Goal: Task Accomplishment & Management: Complete application form

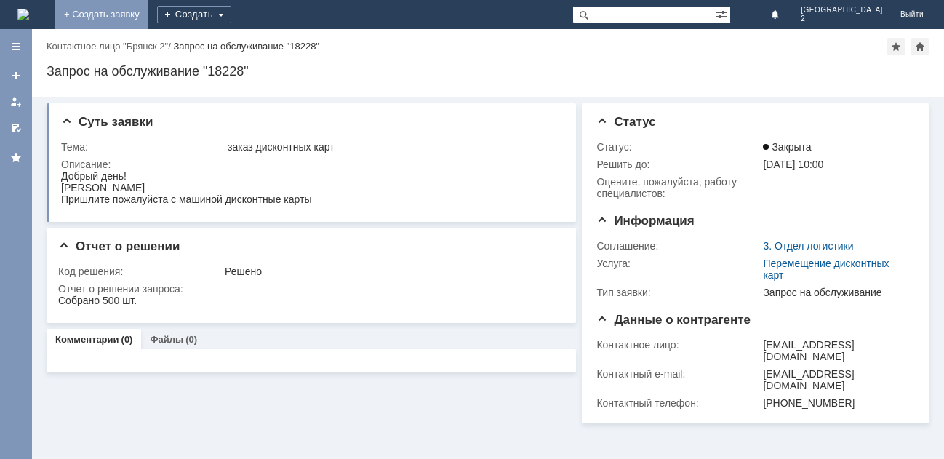
click at [148, 12] on link "+ Создать заявку" at bounding box center [101, 14] width 93 height 29
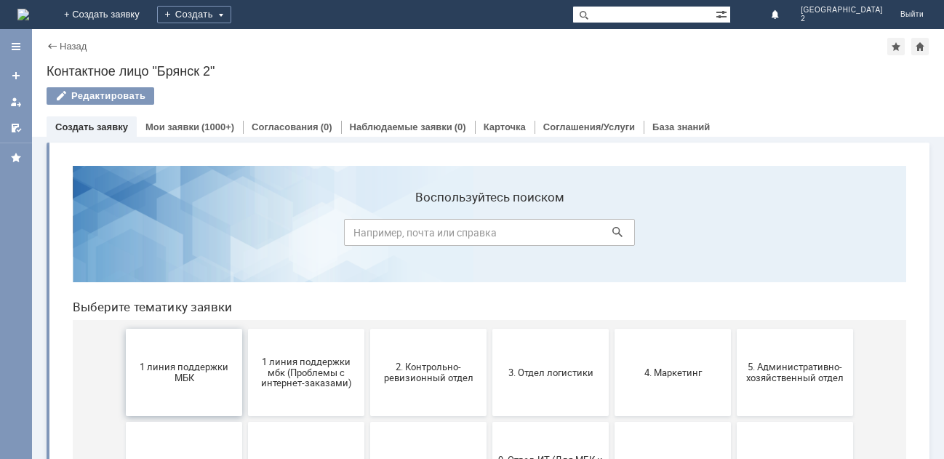
click at [174, 396] on button "1 линия поддержки МБК" at bounding box center [184, 372] width 116 height 87
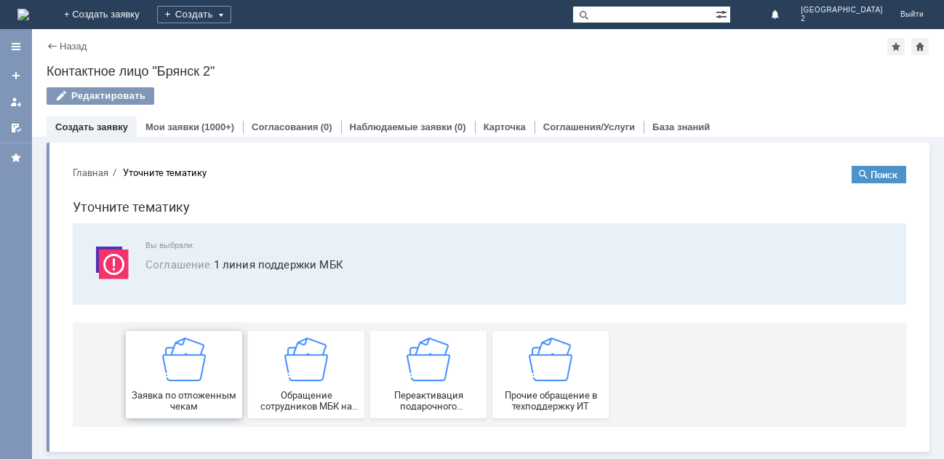
click at [179, 361] on img at bounding box center [184, 360] width 44 height 44
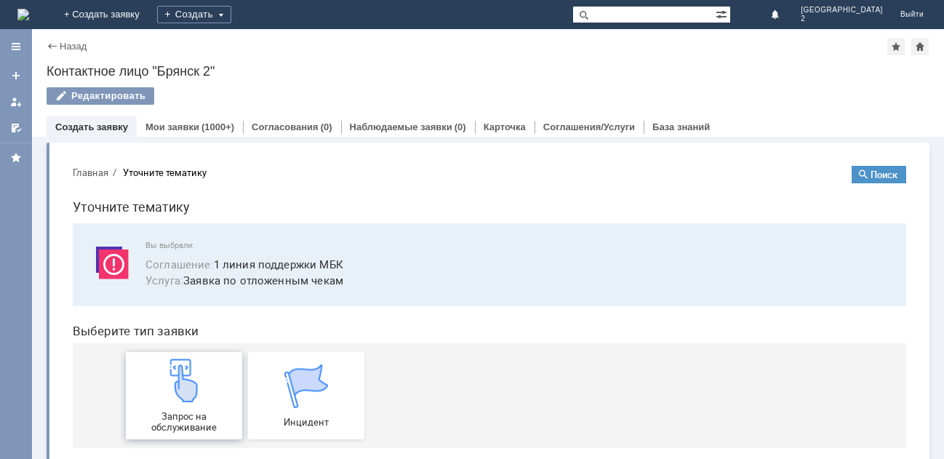
click at [183, 378] on img at bounding box center [184, 381] width 44 height 44
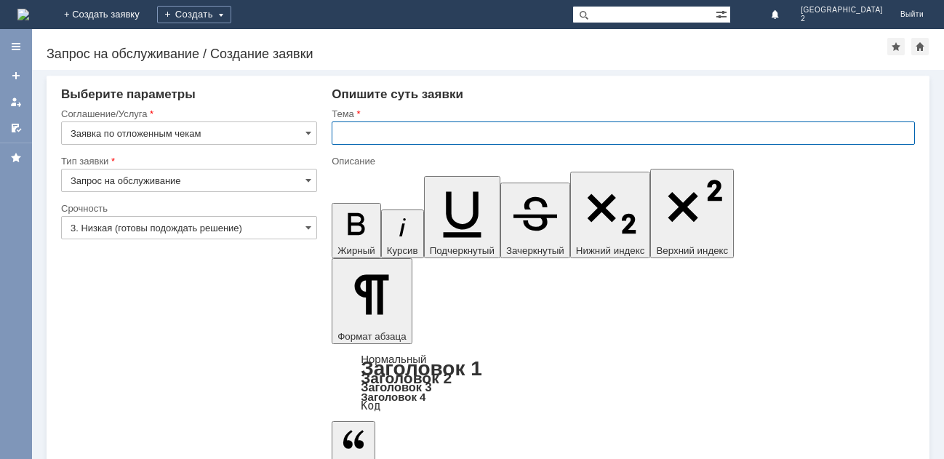
click at [346, 134] on input "text" at bounding box center [624, 133] width 584 height 23
type input "отл чек Бр2"
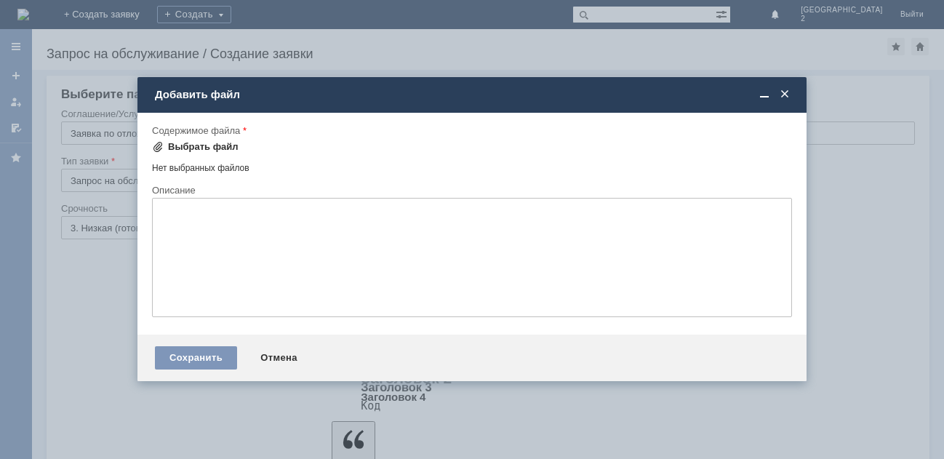
click at [218, 148] on div "Выбрать файл" at bounding box center [203, 147] width 71 height 12
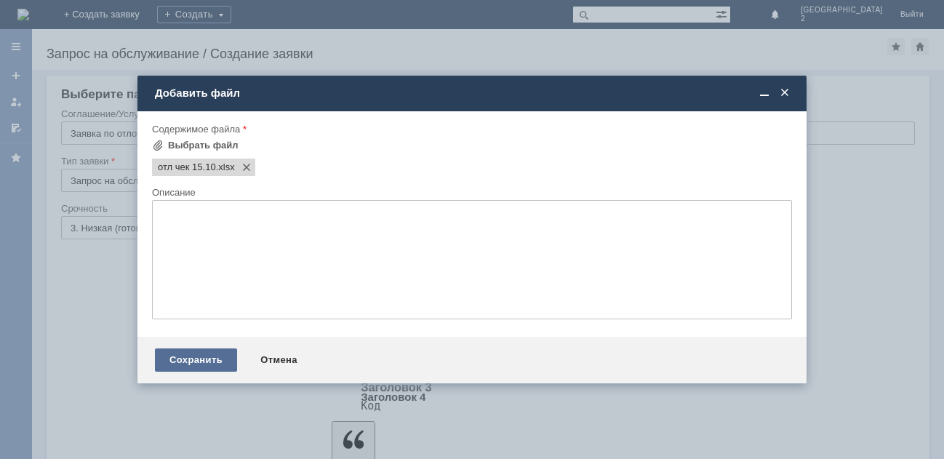
click at [211, 358] on div "Сохранить" at bounding box center [196, 360] width 82 height 23
